Goal: Transaction & Acquisition: Obtain resource

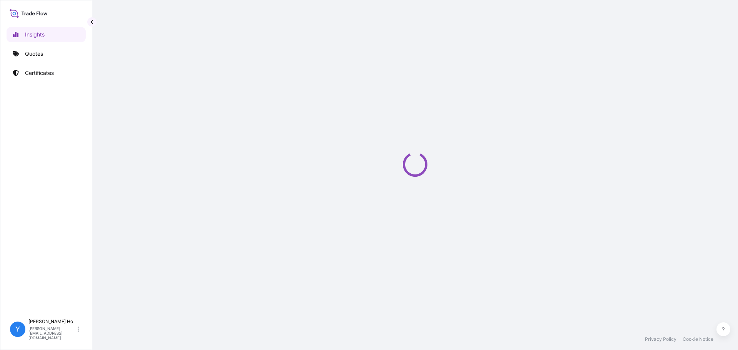
select select "2025"
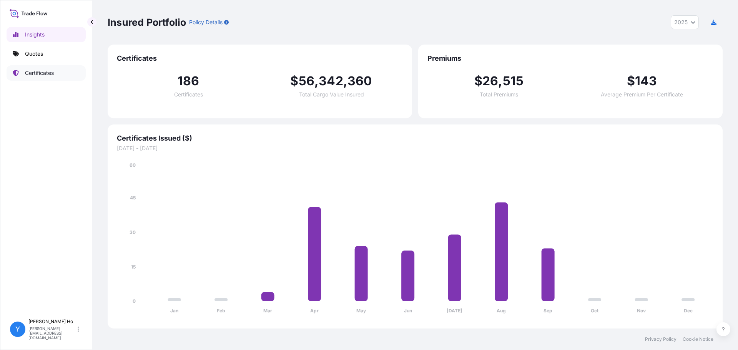
click at [45, 72] on p "Certificates" at bounding box center [39, 73] width 29 height 8
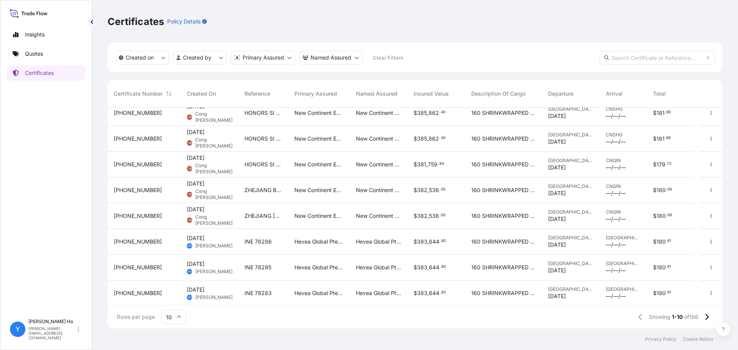
scroll to position [60, 0]
click at [210, 56] on html "Insights Quotes Certificates Y Yvonne Ho yvonne.ho@halcyonagri.com Certificates…" at bounding box center [369, 175] width 738 height 350
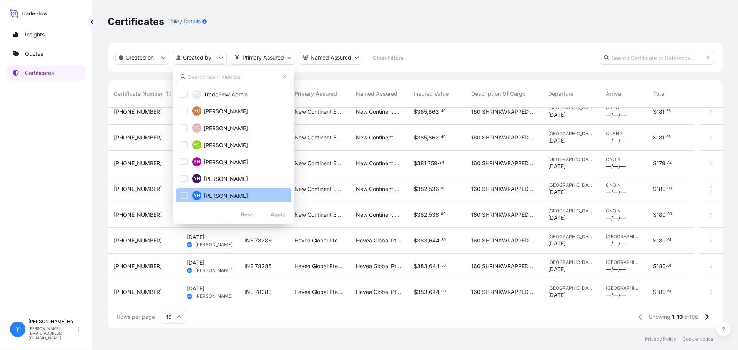
click at [219, 196] on span "Yvonne Ho" at bounding box center [226, 196] width 44 height 8
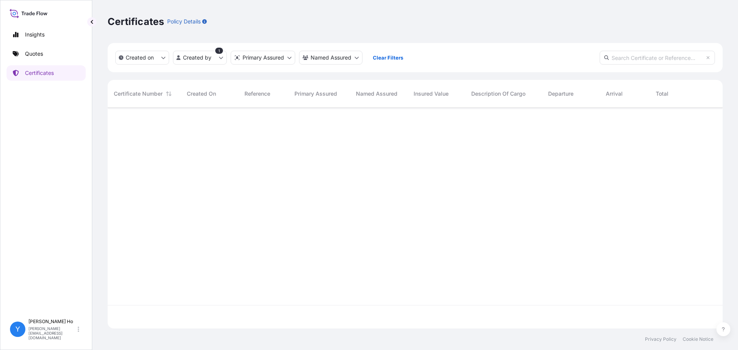
scroll to position [0, 0]
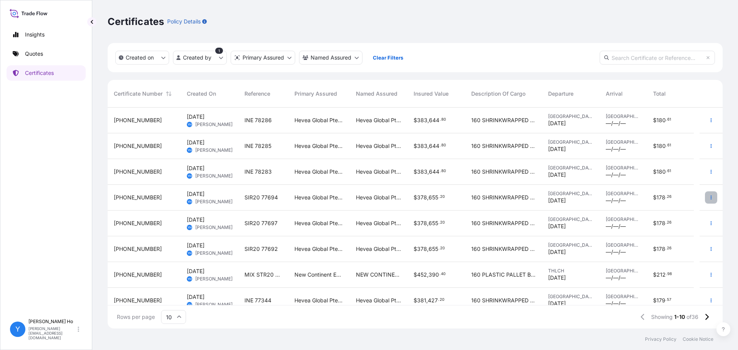
click at [706, 193] on button "button" at bounding box center [711, 197] width 12 height 12
click at [686, 200] on link "Duplicate quote" at bounding box center [664, 199] width 72 height 12
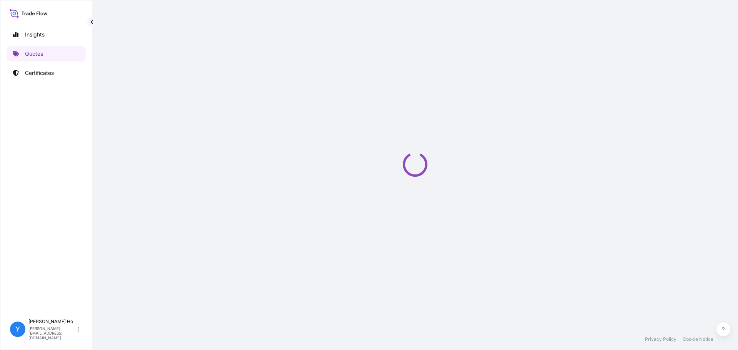
select select "Sea"
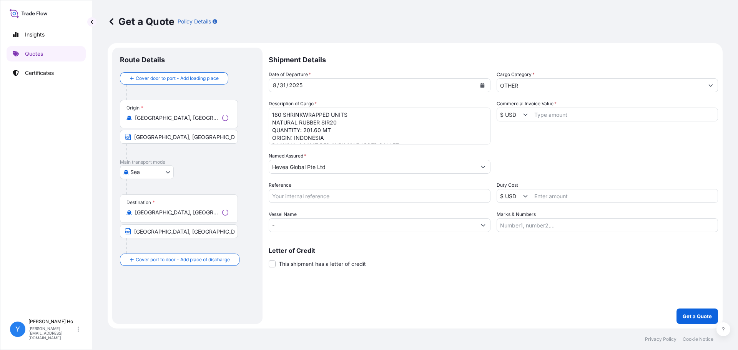
select select "31690"
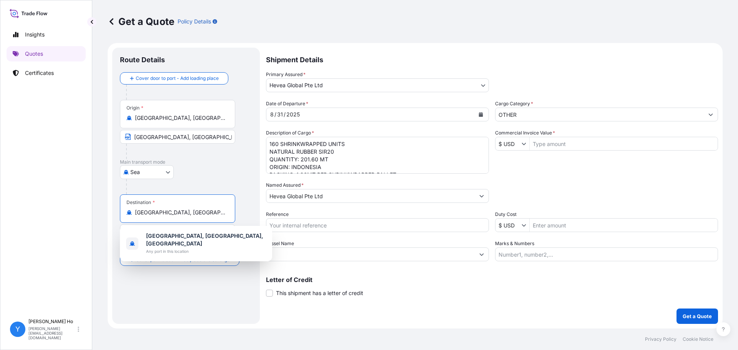
click at [207, 211] on input "Qingdao, Shandong, China" at bounding box center [180, 213] width 91 height 8
drag, startPoint x: 211, startPoint y: 210, endPoint x: 125, endPoint y: 213, distance: 86.1
click at [125, 213] on div "Destination * Qingdao, Shandong, China" at bounding box center [177, 208] width 115 height 28
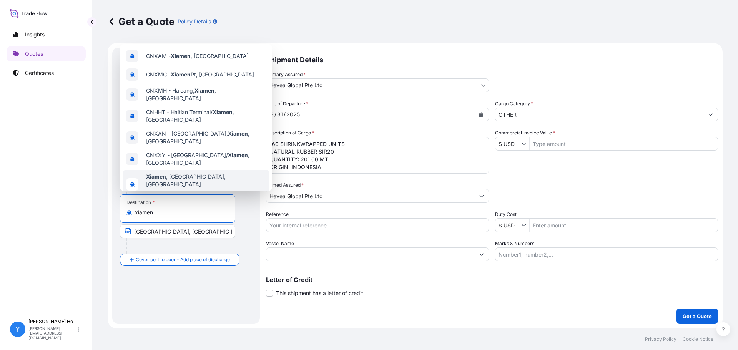
click at [187, 188] on span "Any port in this location" at bounding box center [206, 192] width 120 height 8
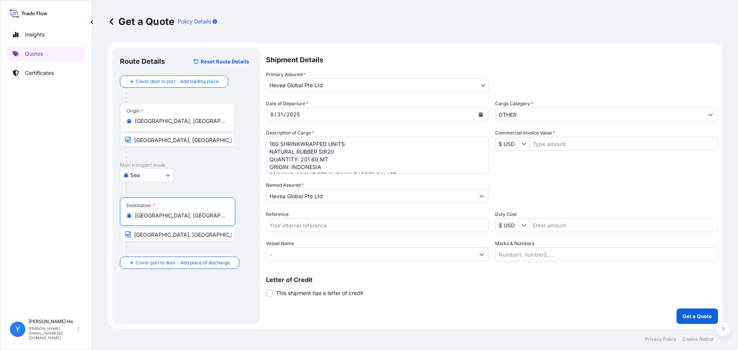
type input "Xiamen, Fujian, China"
type input "Xiamen, China"
click at [482, 113] on icon "Calendar" at bounding box center [480, 114] width 5 height 5
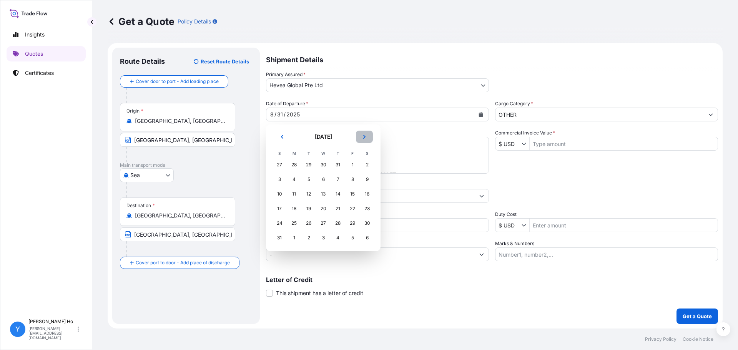
click at [365, 136] on icon "Next" at bounding box center [364, 137] width 5 height 5
click at [321, 208] on div "24" at bounding box center [323, 209] width 14 height 14
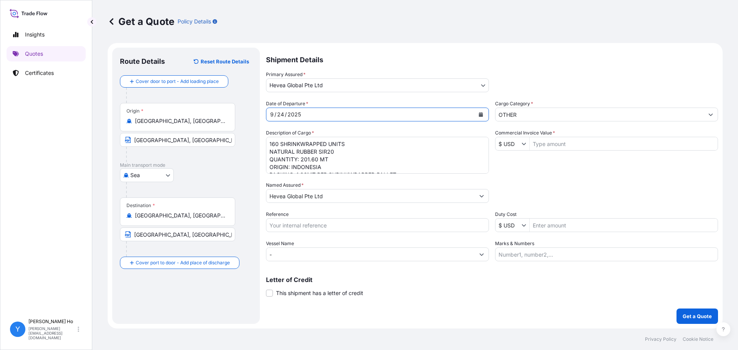
click at [555, 143] on input "Commercial Invoice Value *" at bounding box center [624, 144] width 188 height 14
type input "175,896"
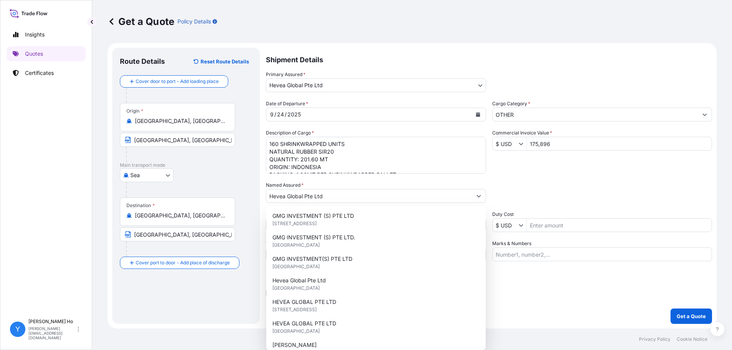
click at [552, 176] on div "Date of Departure * 9 / 24 / 2025 Cargo Category * OTHER Description of Cargo *…" at bounding box center [489, 180] width 446 height 161
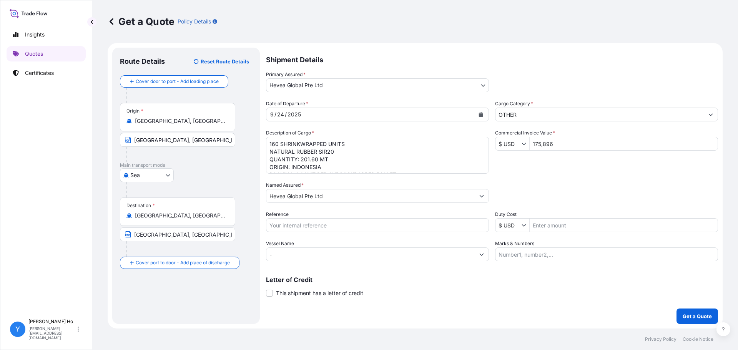
click at [362, 147] on textarea "160 SHRINKWRAPPED UNITS NATURAL RUBBER SIR20 QUANTITY: 201.60 MT ORIGIN: INDONE…" at bounding box center [377, 155] width 223 height 37
click at [384, 159] on textarea "160 SHRINKWRAPPED UNITS NATURAL RUBBER SIR20 QUANTITY: 201.60 MT ORIGIN: INDONE…" at bounding box center [377, 155] width 223 height 37
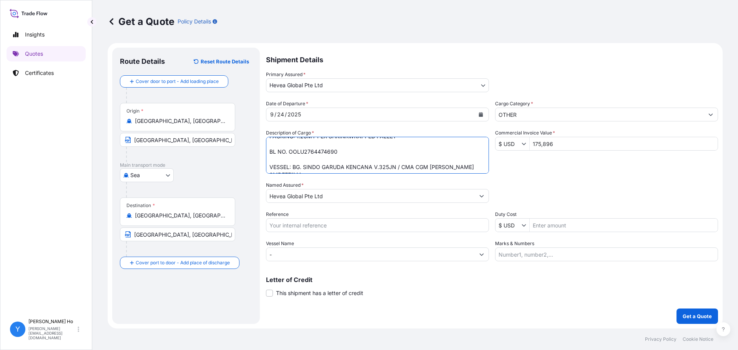
click at [400, 143] on textarea "160 SHRINKWRAPPED UNITS NATURAL RUBBER SIR20 QUANTITY: 201.60 MT ORIGIN: INDONE…" at bounding box center [377, 155] width 223 height 37
click at [405, 140] on textarea "160 SHRINKWRAPPED UNITS NATURAL RUBBER SIR20 QUANTITY: 201.60 MT ORIGIN: INDONE…" at bounding box center [377, 155] width 223 height 37
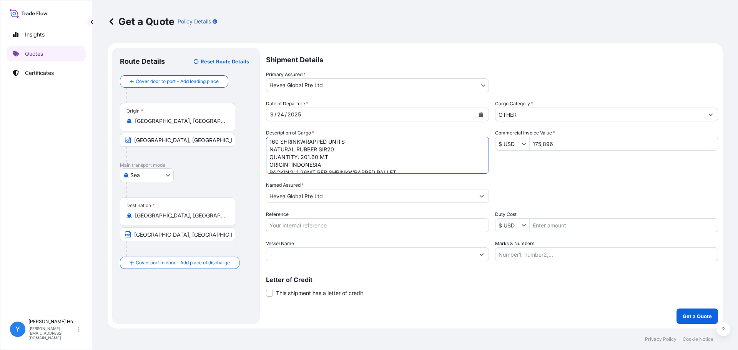
scroll to position [0, 0]
drag, startPoint x: 405, startPoint y: 140, endPoint x: 247, endPoint y: 130, distance: 158.2
click at [247, 130] on form "Route Details Reset Route Details Cover door to port - Add loading place Place …" at bounding box center [415, 186] width 615 height 286
paste textarea "Natural Rubber SIR10 80 SHRINKWRAPPED PALLETS QUANTITY: 100.80MT NET WEIGHT: 10…"
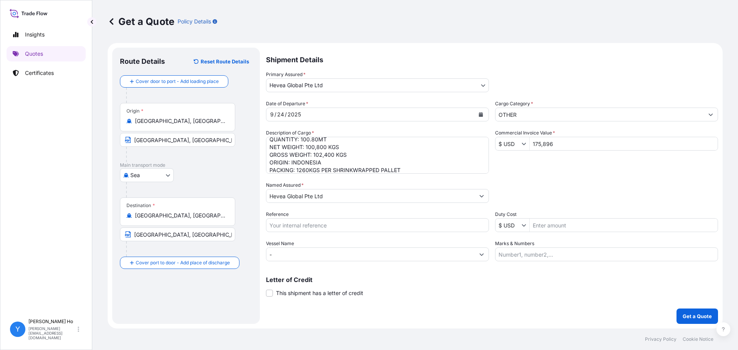
click at [369, 150] on textarea "160 SHRINKWRAPPED UNITS NATURAL RUBBER SIR20 QUANTITY: 201.60 MT ORIGIN: INDONE…" at bounding box center [377, 155] width 223 height 37
click at [352, 144] on textarea "160 SHRINKWRAPPED UNITS NATURAL RUBBER SIR20 QUANTITY: 201.60 MT ORIGIN: INDONE…" at bounding box center [377, 155] width 223 height 37
click at [578, 141] on input "175,896" at bounding box center [624, 144] width 188 height 14
click at [398, 143] on textarea "160 SHRINKWRAPPED UNITS NATURAL RUBBER SIR20 QUANTITY: 201.60 MT ORIGIN: INDONE…" at bounding box center [377, 155] width 223 height 37
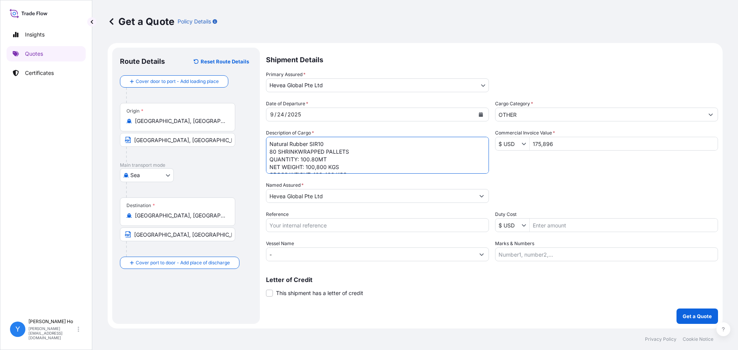
click at [369, 153] on textarea "160 SHRINKWRAPPED UNITS NATURAL RUBBER SIR20 QUANTITY: 201.60 MT ORIGIN: INDONE…" at bounding box center [377, 155] width 223 height 37
click at [358, 152] on textarea "160 SHRINKWRAPPED UNITS NATURAL RUBBER SIR20 QUANTITY: 201.60 MT ORIGIN: INDONE…" at bounding box center [377, 155] width 223 height 37
click at [367, 160] on textarea "160 SHRINKWRAPPED UNITS NATURAL RUBBER SIR20 QUANTITY: 201.60 MT ORIGIN: INDONE…" at bounding box center [377, 155] width 223 height 37
click at [375, 164] on textarea "160 SHRINKWRAPPED UNITS NATURAL RUBBER SIR20 QUANTITY: 201.60 MT ORIGIN: INDONE…" at bounding box center [377, 155] width 223 height 37
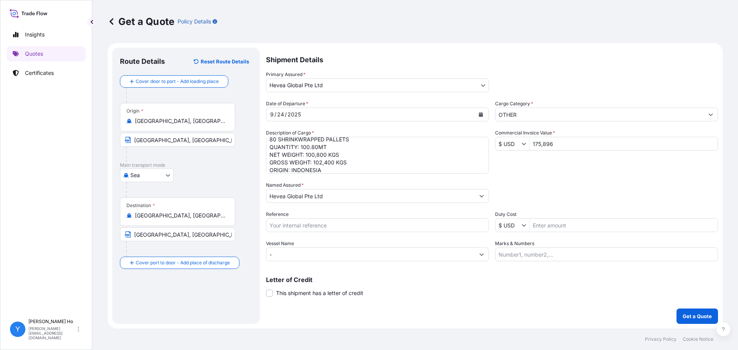
click at [365, 153] on textarea "160 SHRINKWRAPPED UNITS NATURAL RUBBER SIR20 QUANTITY: 201.60 MT ORIGIN: INDONE…" at bounding box center [377, 155] width 223 height 37
click at [324, 154] on textarea "160 SHRINKWRAPPED UNITS NATURAL RUBBER SIR20 QUANTITY: 201.60 MT ORIGIN: INDONE…" at bounding box center [377, 155] width 223 height 37
paste textarea "088FA00155"
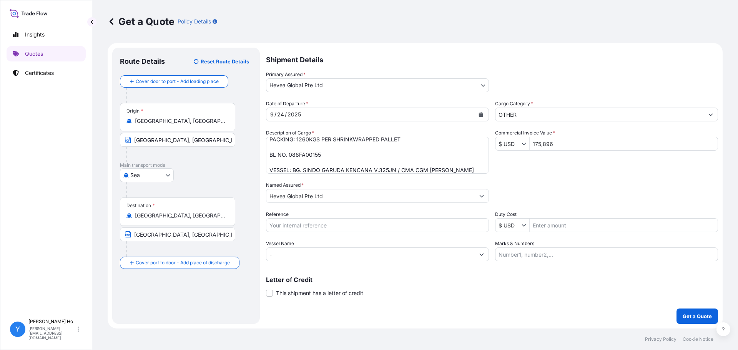
click at [332, 158] on textarea "160 SHRINKWRAPPED UNITS NATURAL RUBBER SIR20 QUANTITY: 201.60 MT ORIGIN: INDONE…" at bounding box center [377, 155] width 223 height 37
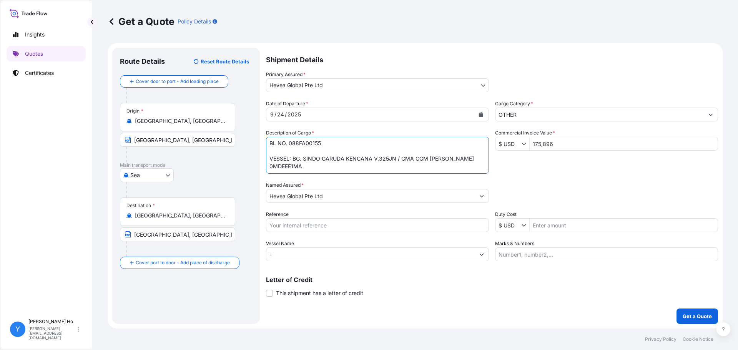
drag, startPoint x: 468, startPoint y: 169, endPoint x: 314, endPoint y: 158, distance: 154.9
click at [292, 158] on textarea "160 SHRINKWRAPPED UNITS NATURAL RUBBER SIR20 QUANTITY: 201.60 MT ORIGIN: INDONE…" at bounding box center [377, 155] width 223 height 37
paste textarea "SINDO GARUDA KENCANA V.327JN"
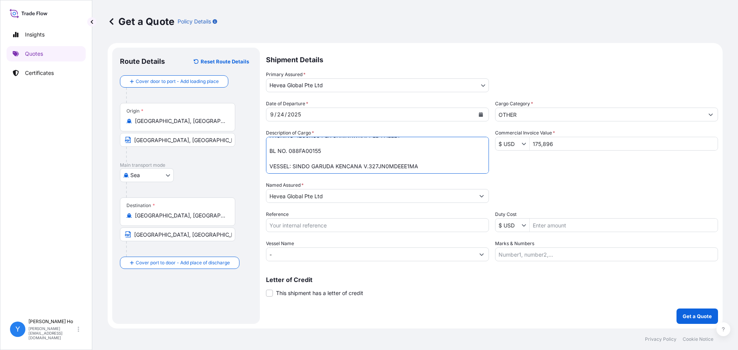
scroll to position [55, 0]
click at [399, 167] on textarea "160 SHRINKWRAPPED UNITS NATURAL RUBBER SIR20 QUANTITY: 201.60 MT ORIGIN: INDONE…" at bounding box center [377, 155] width 223 height 37
paste textarea "CMA CGM CAIMEP V.N007"
type textarea "Natural Rubber SIR10 80 SHRINKWRAPPED PALLETS QUANTITY: 100.80MT NET WEIGHT: 10…"
click at [315, 224] on input "Reference" at bounding box center [377, 225] width 223 height 14
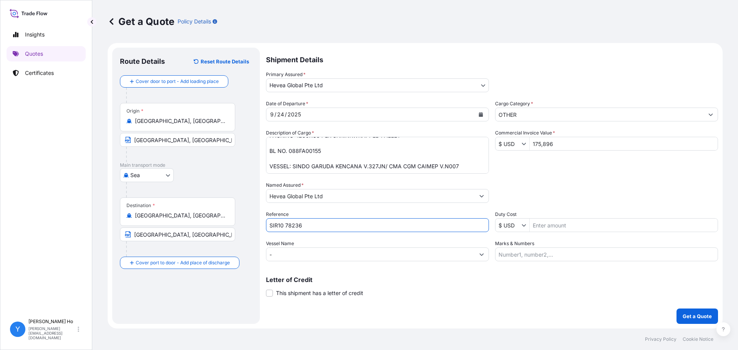
type input "SIR10 78236"
click at [553, 303] on div "Shipment Details Primary Assured * Hevea Global Pte Ltd Halcyon Agri Corporatio…" at bounding box center [492, 186] width 452 height 276
click at [399, 150] on textarea "160 SHRINKWRAPPED UNITS NATURAL RUBBER SIR20 QUANTITY: 201.60 MT ORIGIN: INDONE…" at bounding box center [377, 155] width 223 height 37
click at [696, 320] on p "Get a Quote" at bounding box center [696, 316] width 29 height 8
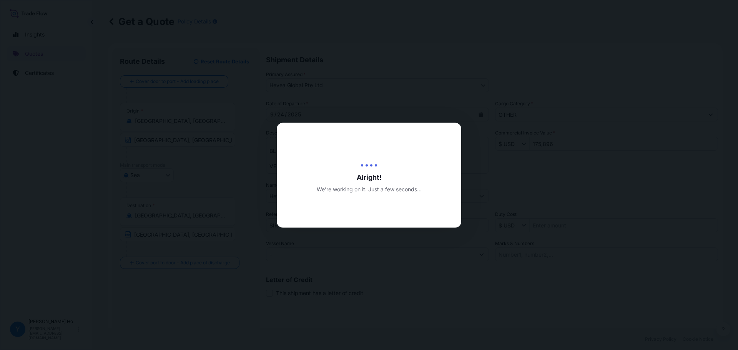
type input "09/30/2025"
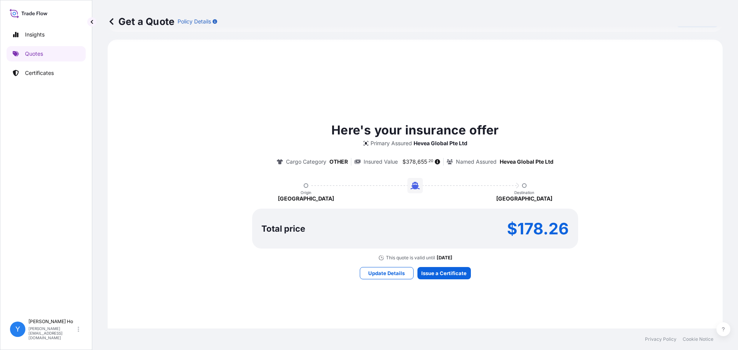
scroll to position [341, 0]
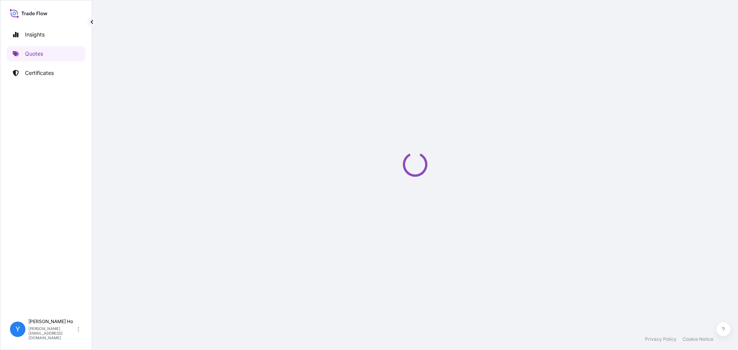
select select "Sea"
select select "31690"
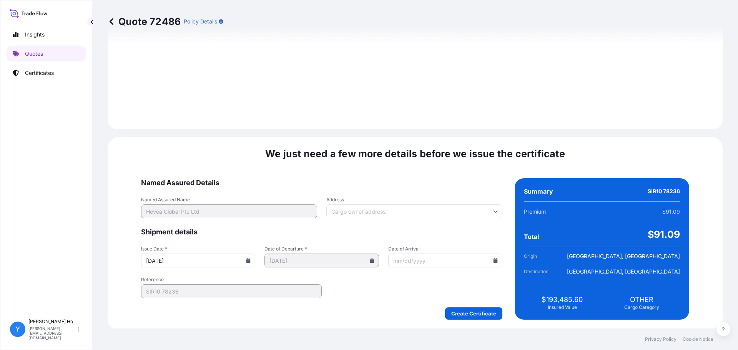
scroll to position [865, 0]
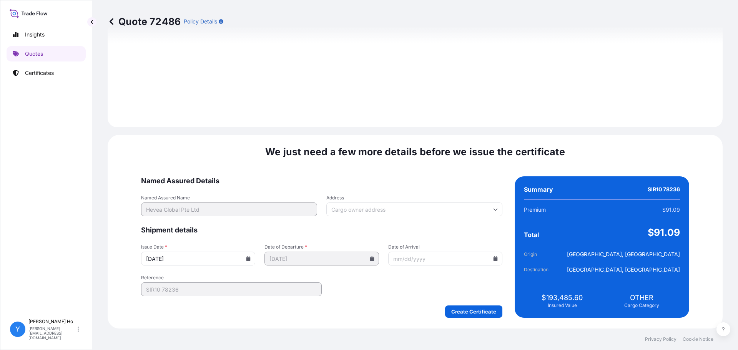
click at [251, 259] on icon at bounding box center [248, 258] width 4 height 5
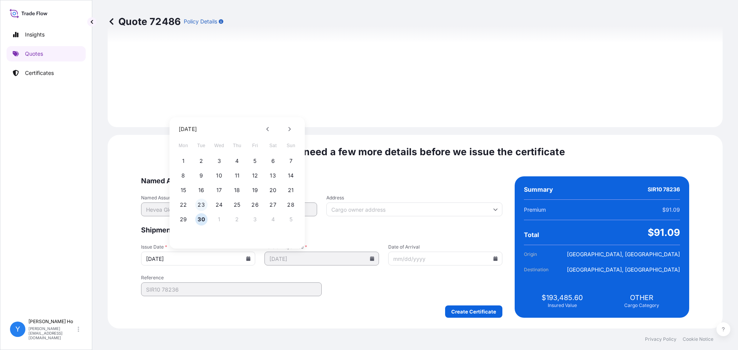
click at [201, 206] on button "23" at bounding box center [201, 205] width 12 height 12
type input "09/23/2025"
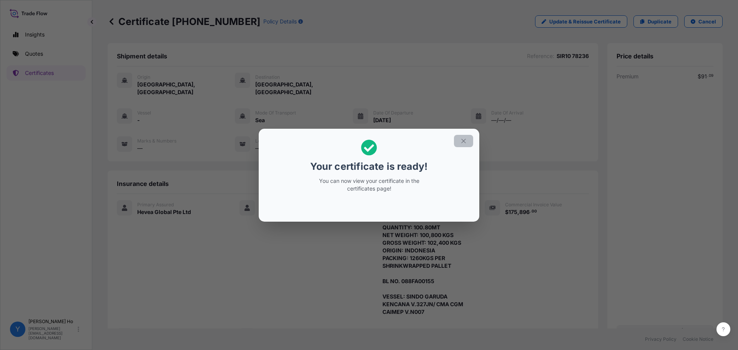
click at [466, 140] on icon "button" at bounding box center [463, 141] width 7 height 7
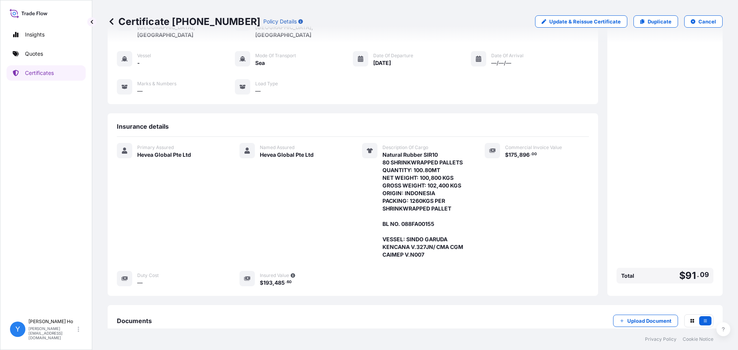
scroll to position [98, 0]
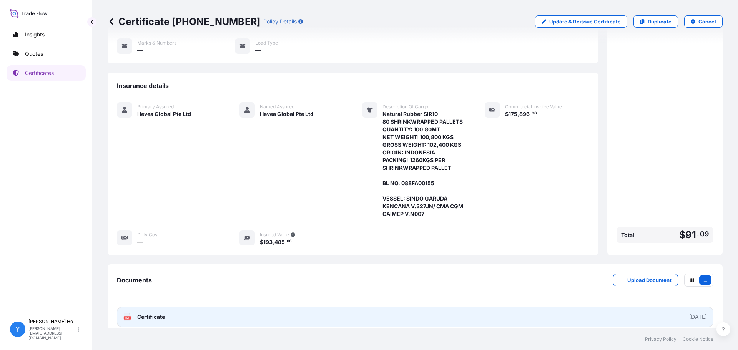
click at [164, 313] on span "Certificate" at bounding box center [151, 317] width 28 height 8
